Goal: Task Accomplishment & Management: Use online tool/utility

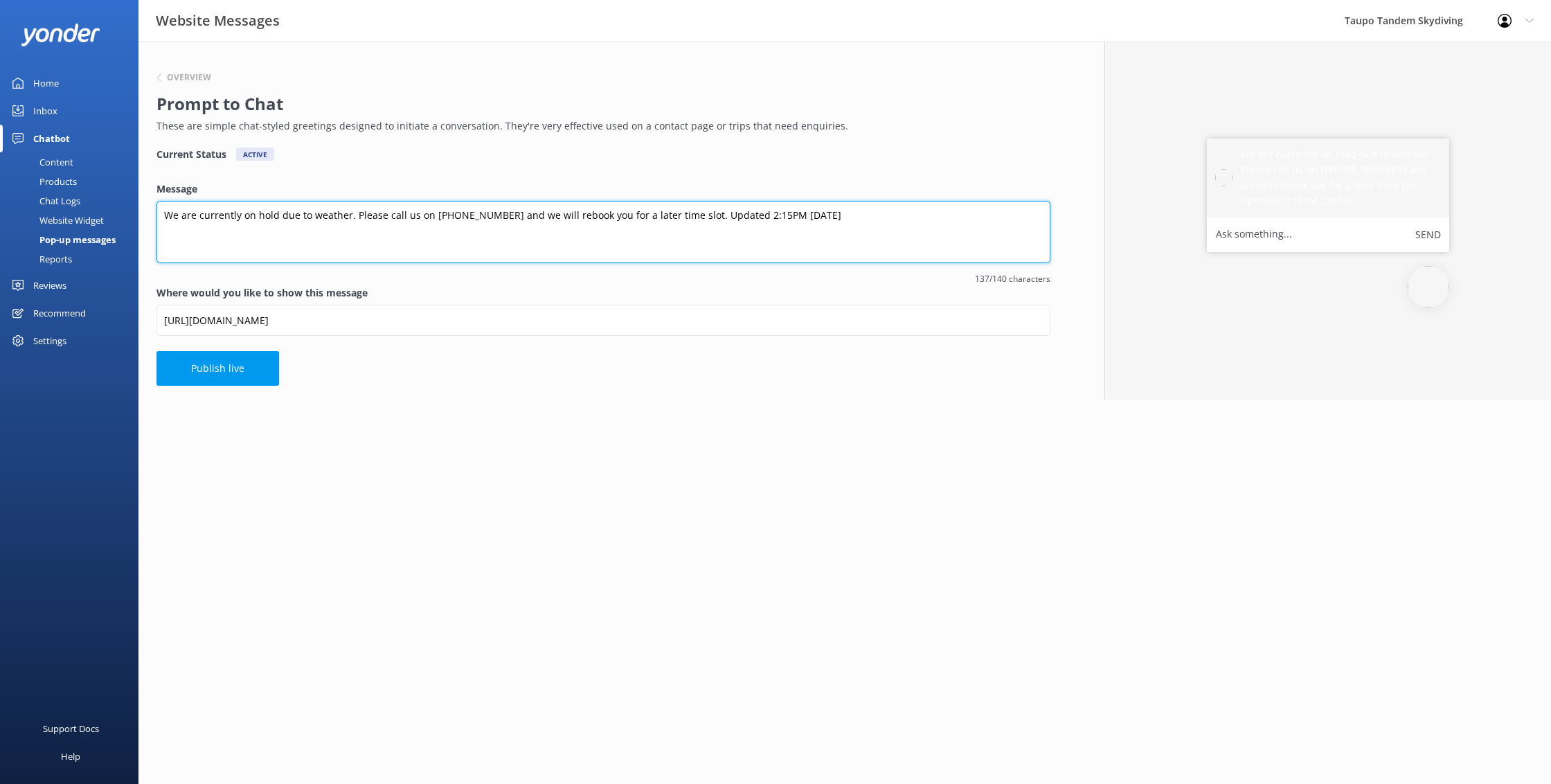
click at [754, 214] on textarea "We are currently on hold due to weather. Please call us on [PHONE_NUMBER] and w…" at bounding box center [604, 232] width 893 height 62
click at [780, 210] on textarea "We are currently on hold due to weather. Please call us on [PHONE_NUMBER] and w…" at bounding box center [604, 232] width 893 height 62
type textarea "We are currently on hold due to weather. Please call us on [PHONE_NUMBER] and w…"
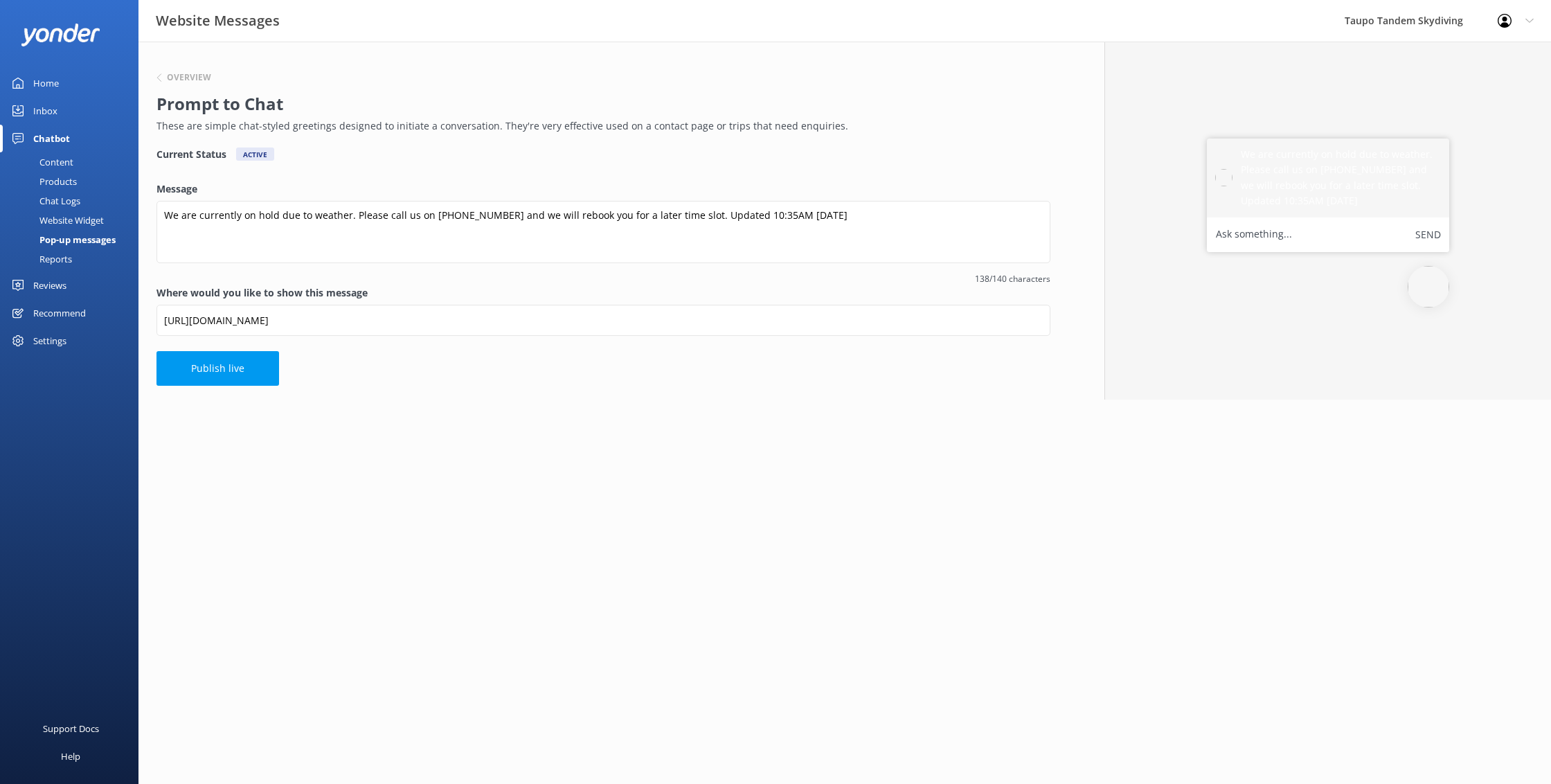
click at [254, 370] on button "Publish live" at bounding box center [218, 368] width 123 height 35
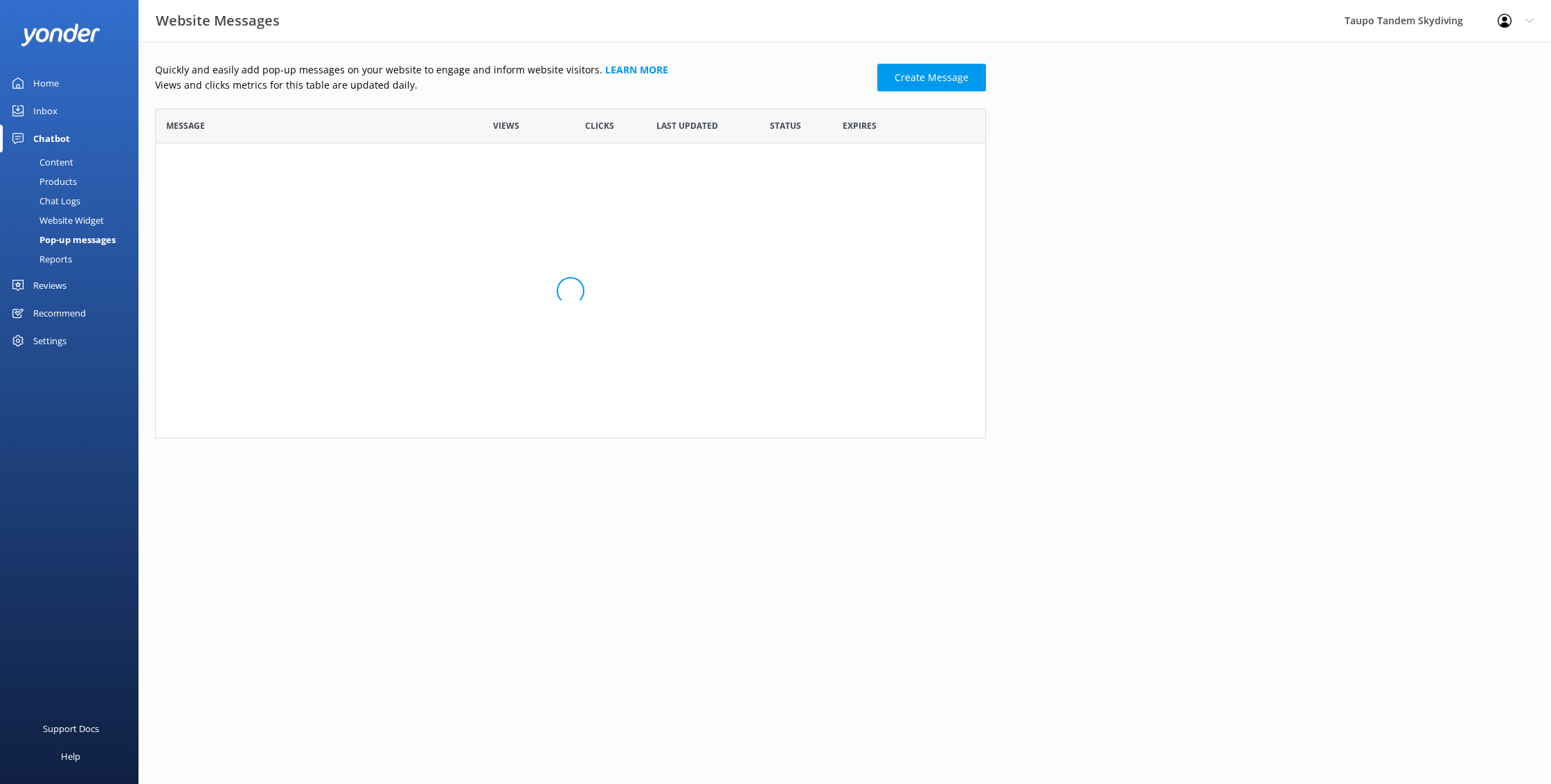
scroll to position [271, 831]
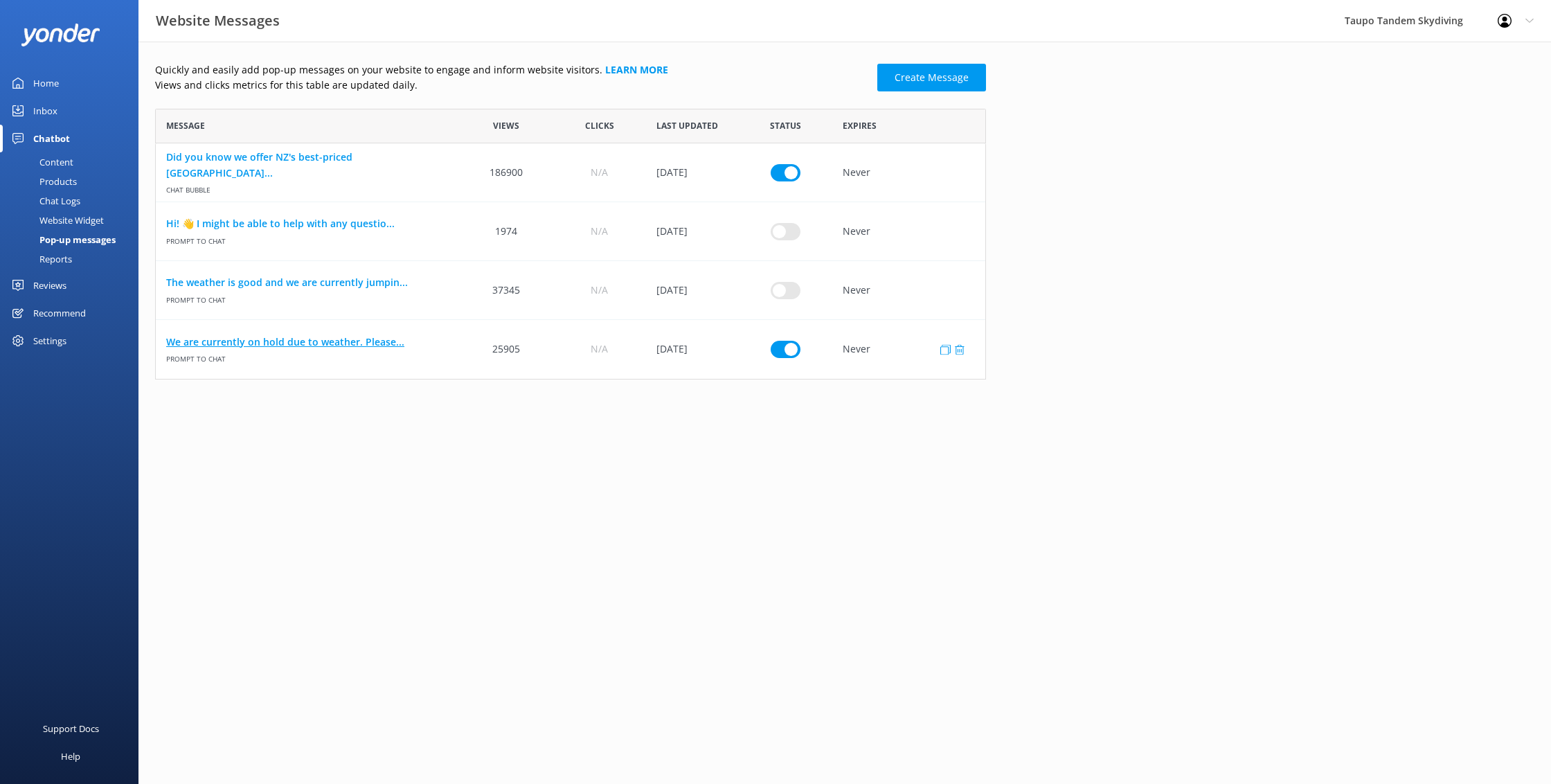
click at [285, 339] on link "We are currently on hold due to weather. Please..." at bounding box center [308, 342] width 283 height 16
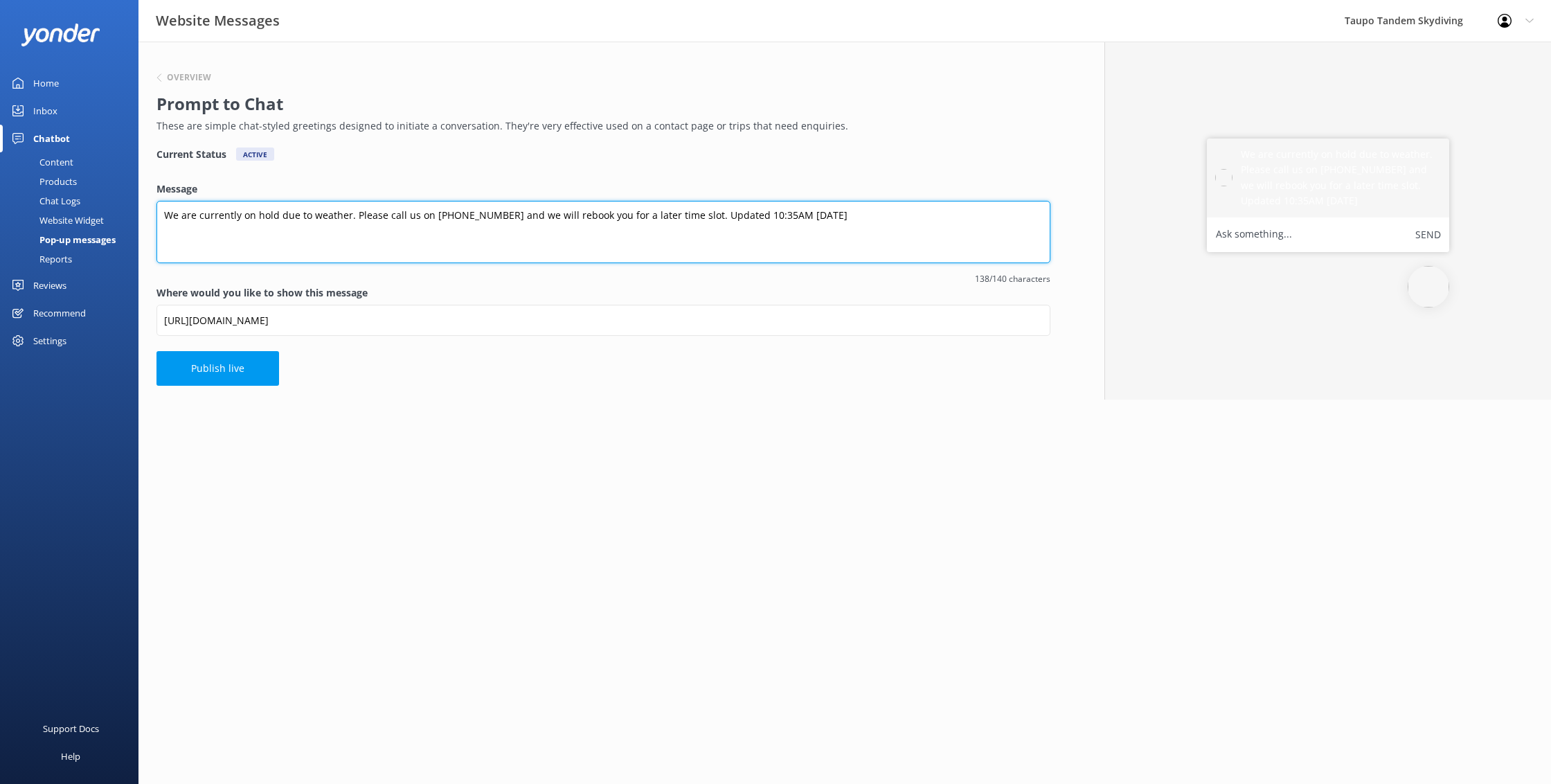
click at [738, 212] on textarea "We are currently on hold due to weather. Please call us on [PHONE_NUMBER] and w…" at bounding box center [604, 232] width 893 height 62
type textarea "We are currently on hold due to weather. Please call us on [PHONE_NUMBER] and w…"
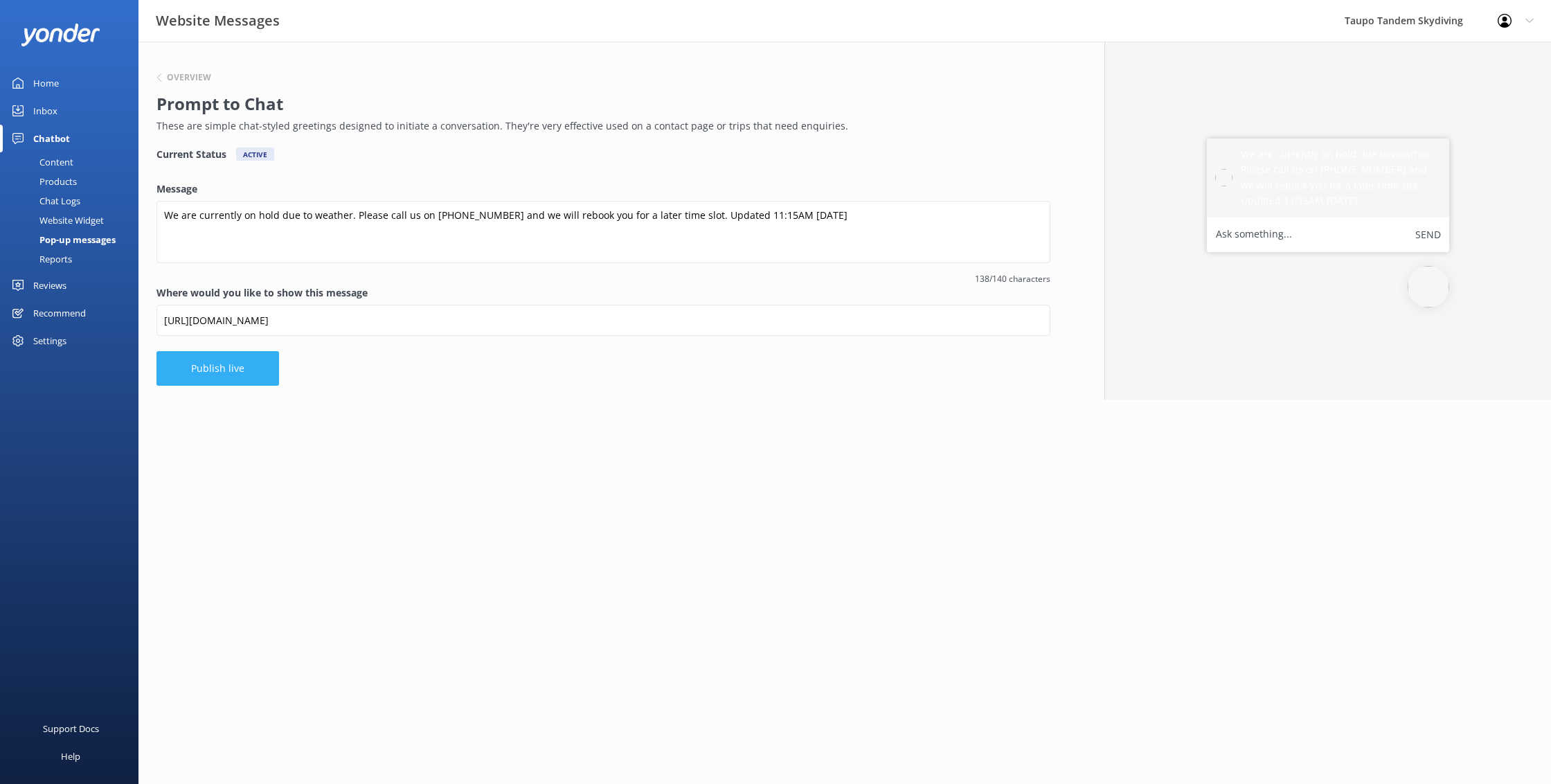
click at [201, 364] on button "Publish live" at bounding box center [218, 368] width 123 height 35
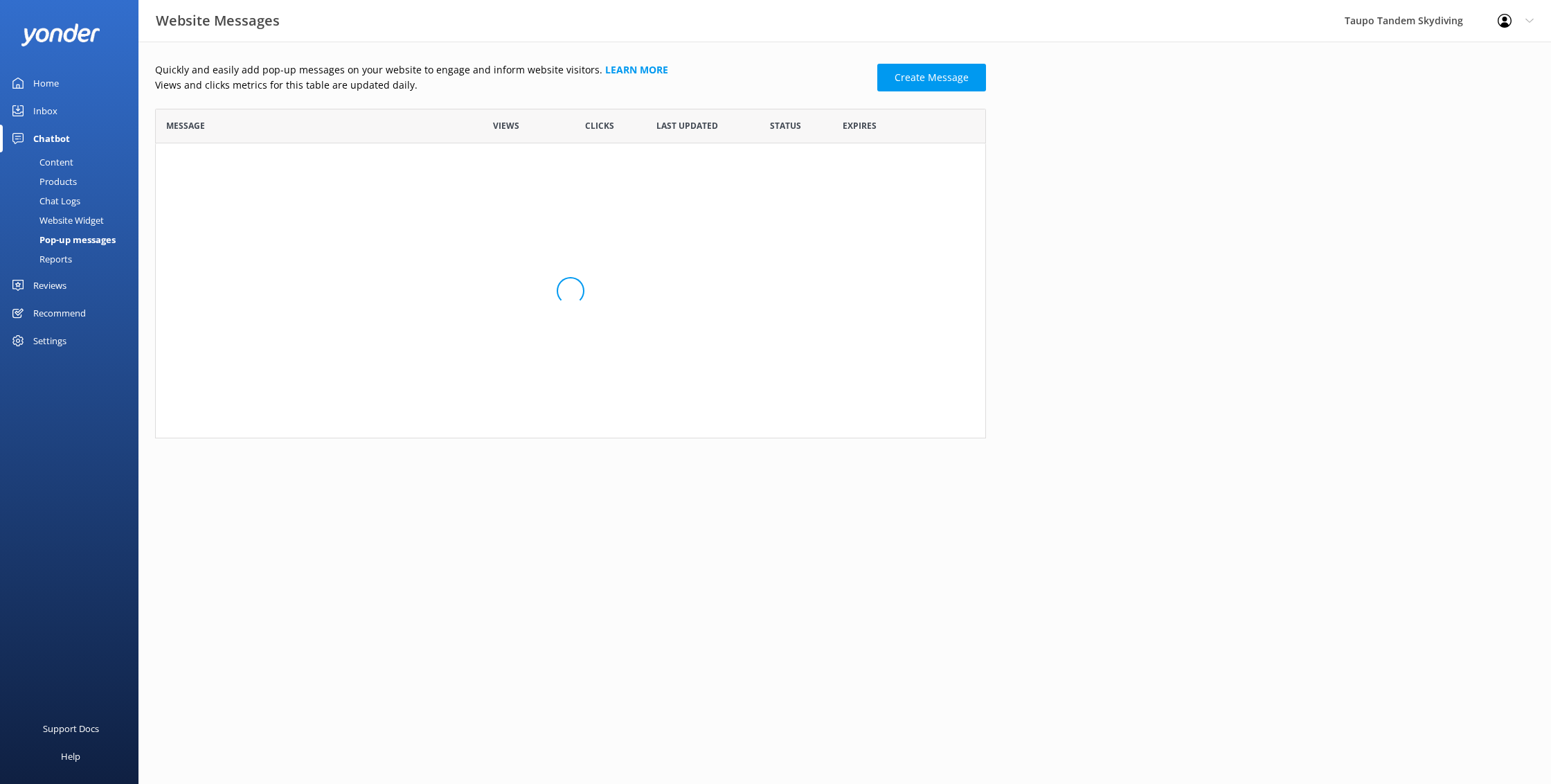
scroll to position [271, 831]
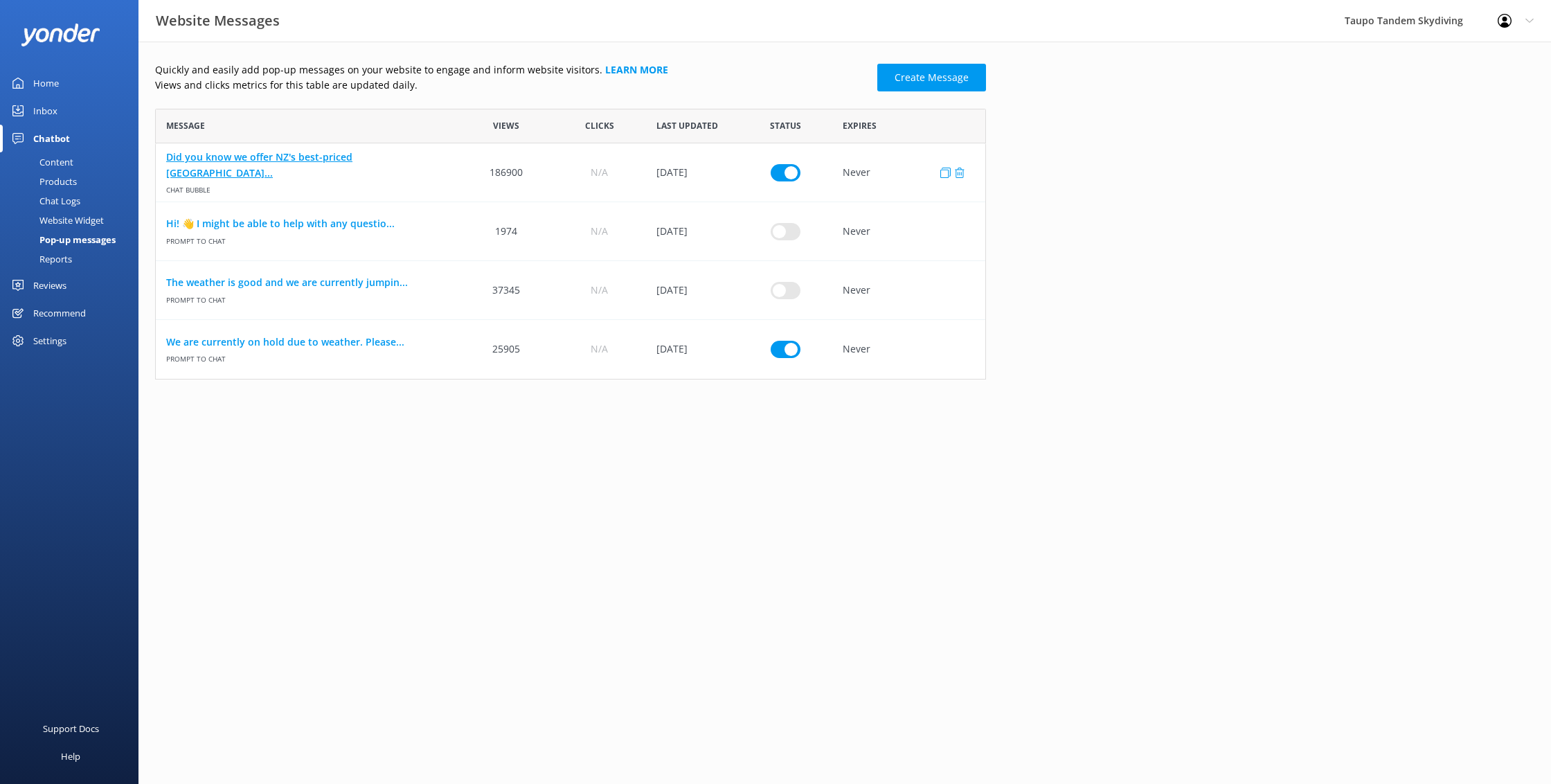
click at [349, 164] on link "Did you know we offer NZ's best-priced [GEOGRAPHIC_DATA]..." at bounding box center [308, 165] width 283 height 31
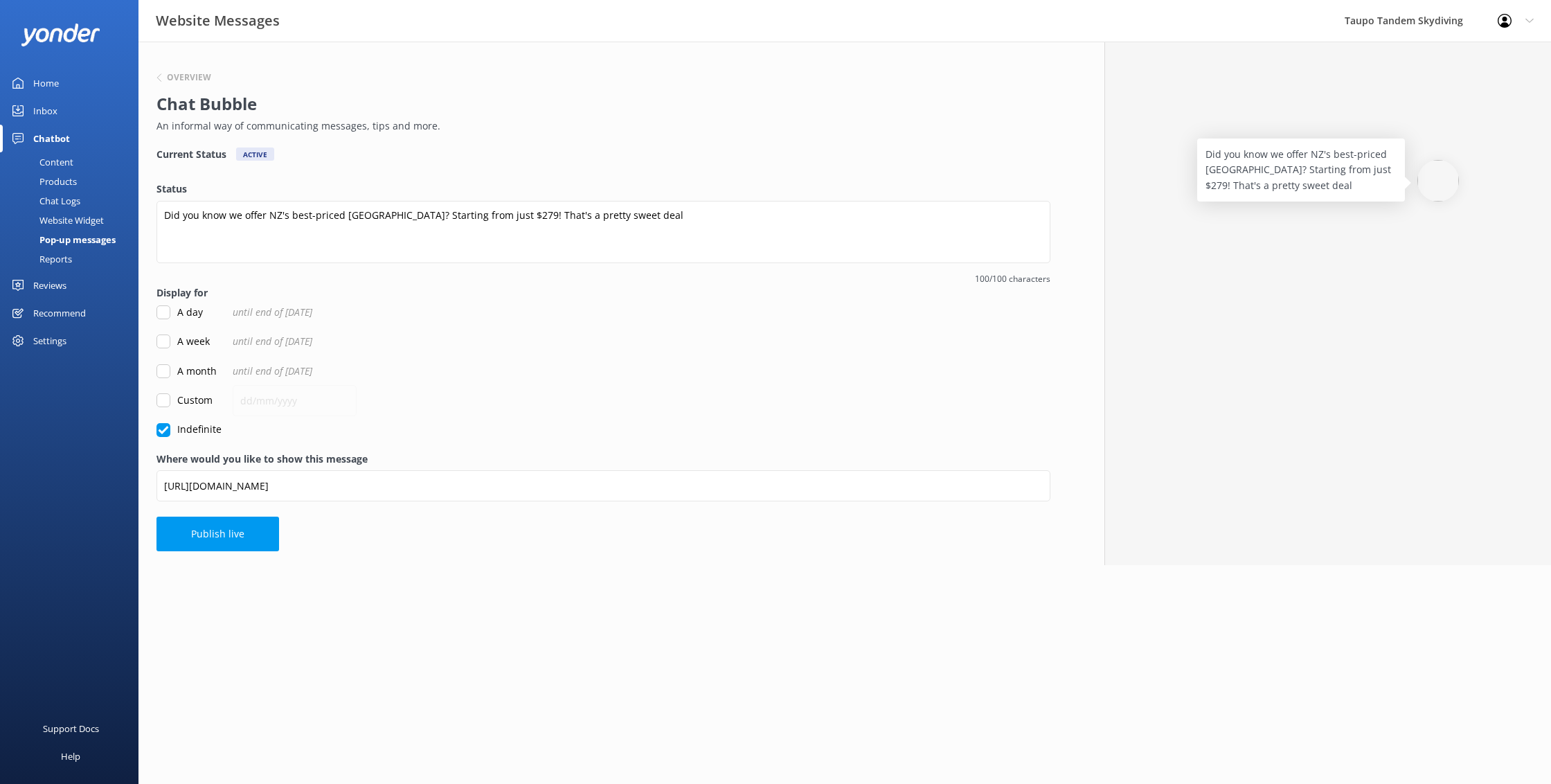
click at [161, 72] on div "Overview" at bounding box center [600, 78] width 887 height 18
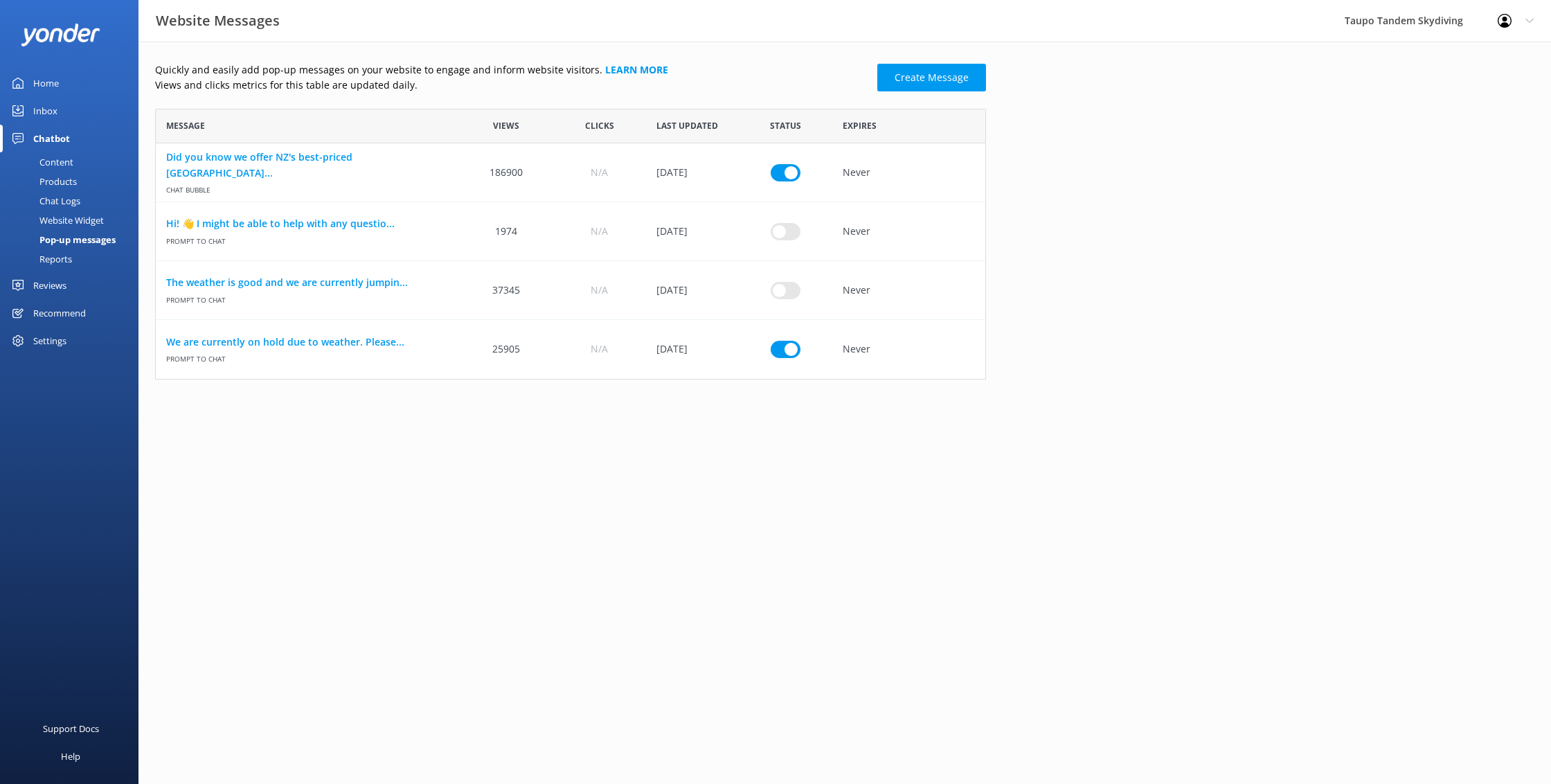
scroll to position [271, 831]
click at [354, 222] on link "Hi! 👋 I might be able to help with any questio..." at bounding box center [308, 223] width 283 height 16
click at [367, 341] on link "We are currently on hold due to weather. Please..." at bounding box center [308, 342] width 283 height 16
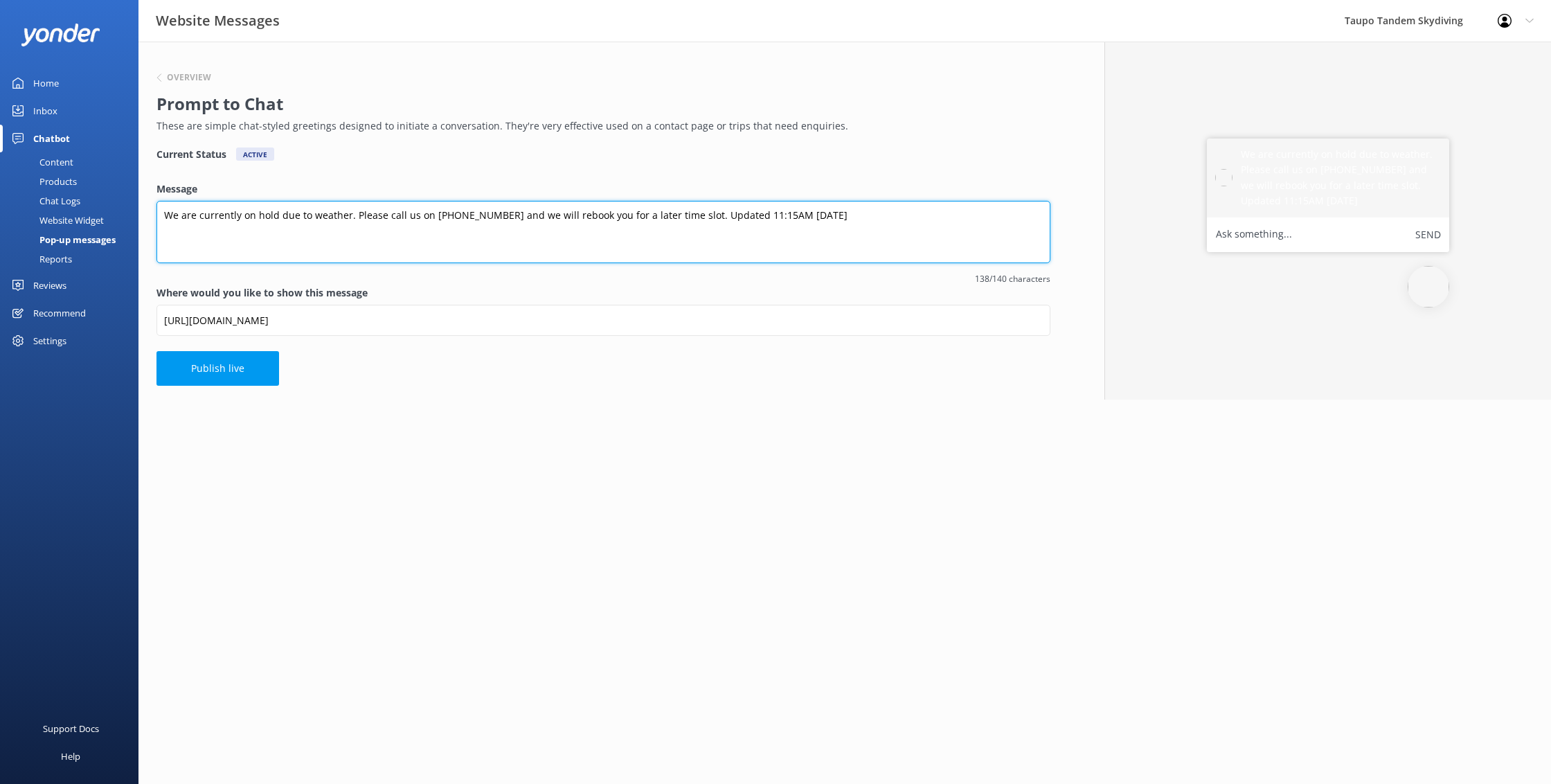
click at [753, 217] on textarea "We are currently on hold due to weather. Please call us on [PHONE_NUMBER] and w…" at bounding box center [604, 232] width 893 height 62
type textarea "We are currently on hold due to weather. Please call us on [PHONE_NUMBER] and w…"
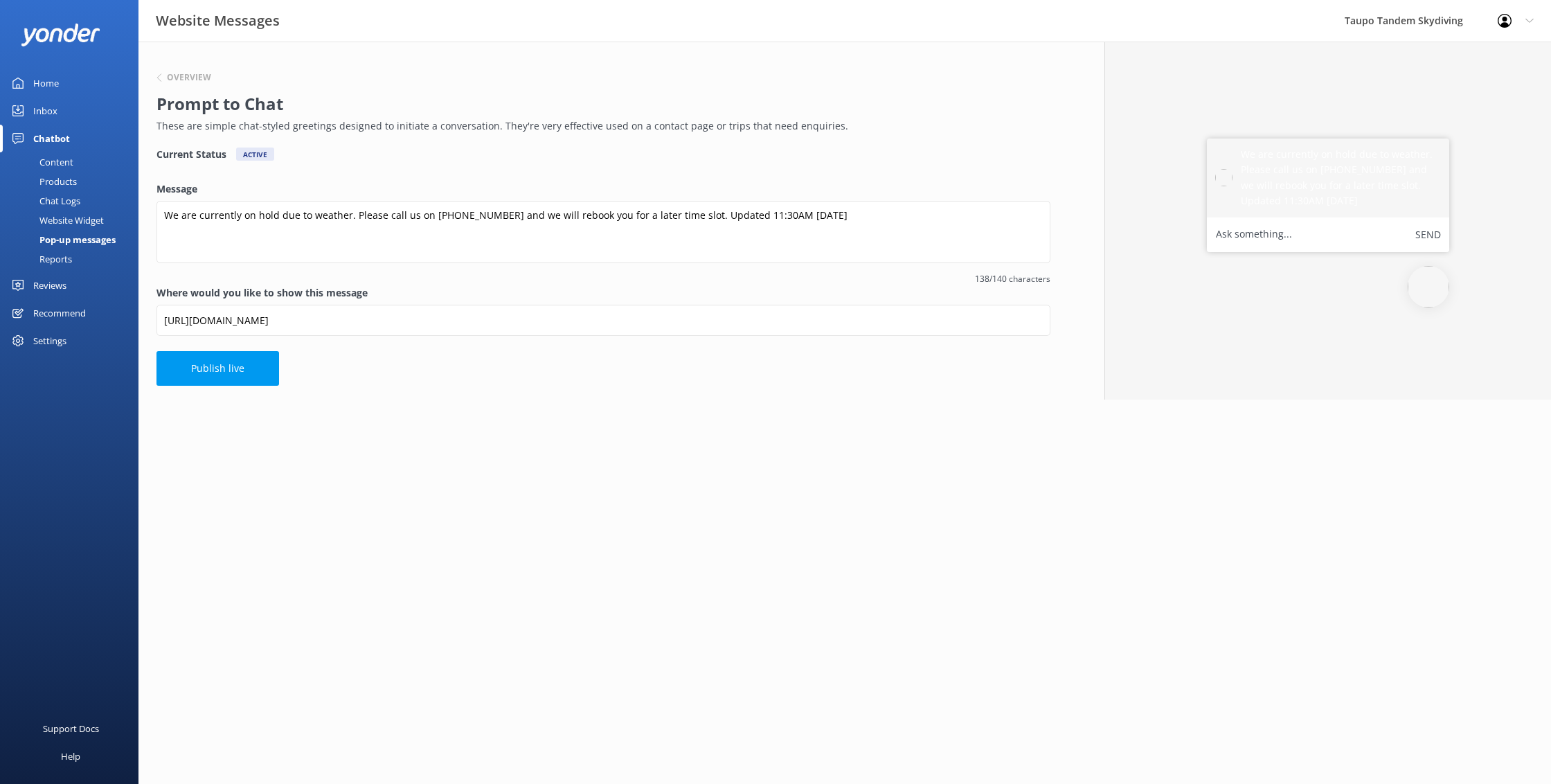
drag, startPoint x: 249, startPoint y: 369, endPoint x: 226, endPoint y: 371, distance: 23.1
click at [240, 370] on button "Publish live" at bounding box center [218, 368] width 123 height 35
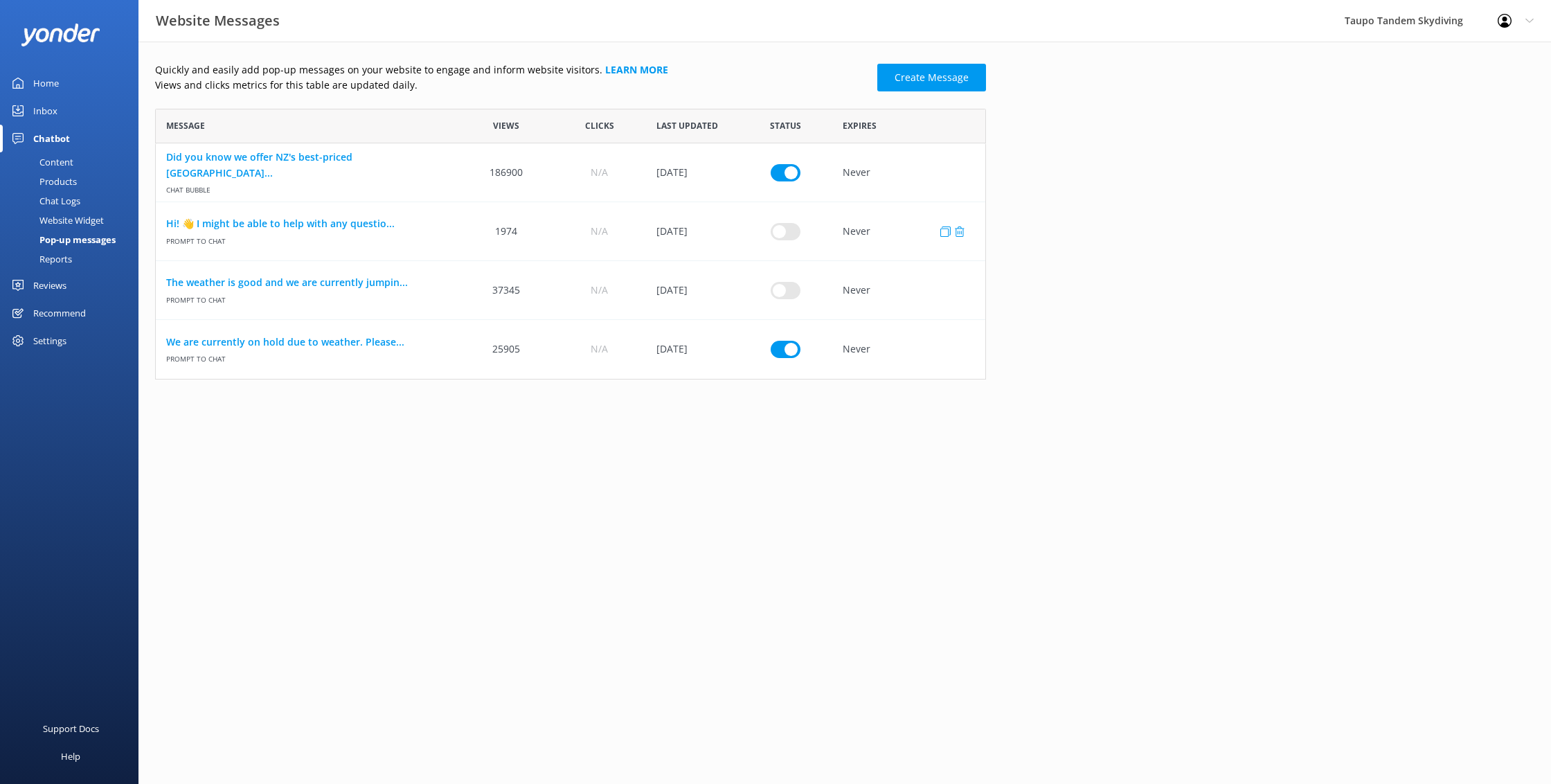
scroll to position [271, 831]
